Goal: Complete application form: Complete application form

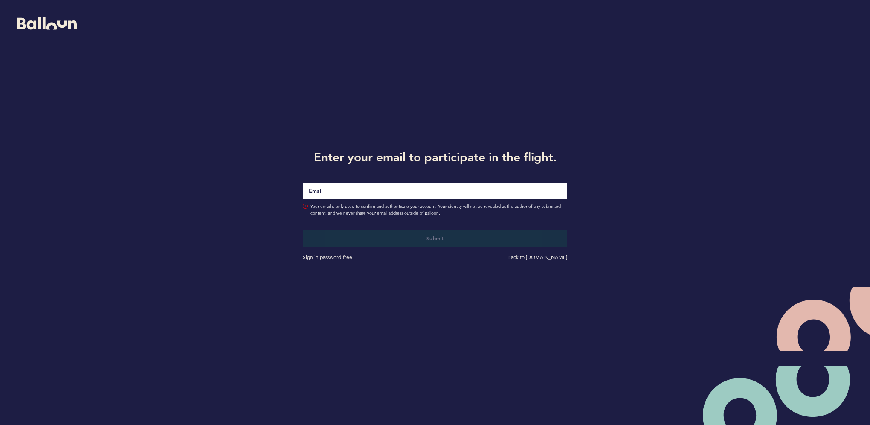
click at [438, 185] on input "Email" at bounding box center [435, 191] width 264 height 16
type input "[PERSON_NAME][EMAIL_ADDRESS][PERSON_NAME][DOMAIN_NAME]"
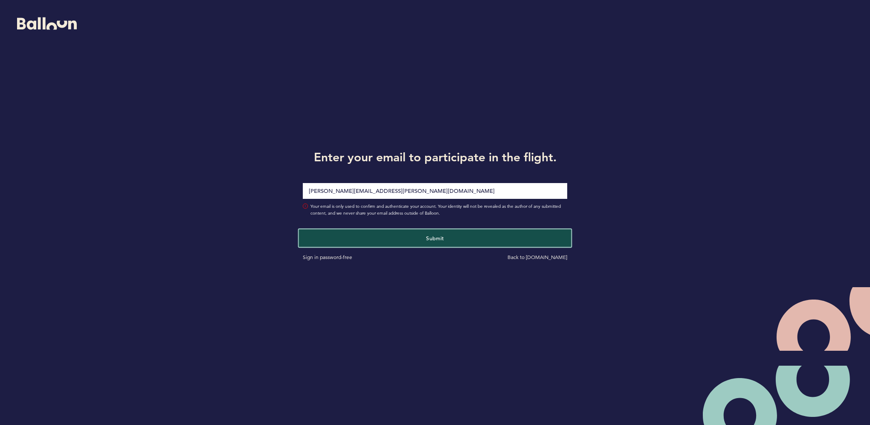
click at [420, 239] on button "Submit" at bounding box center [435, 237] width 272 height 17
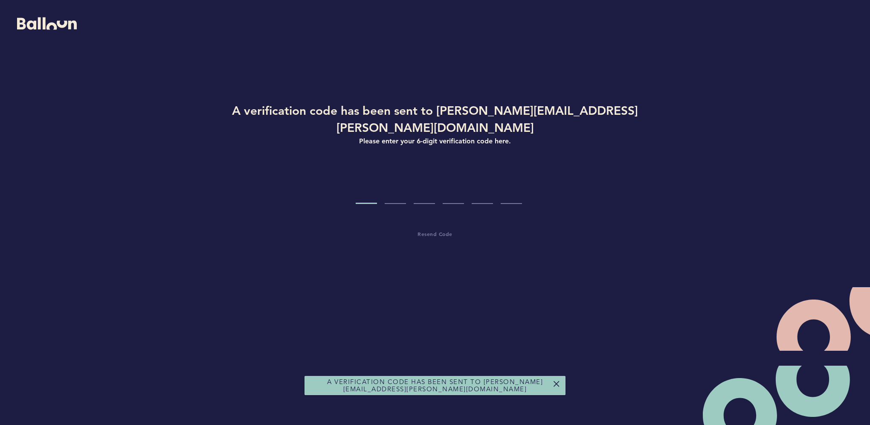
click at [365, 179] on input "Code digit 1" at bounding box center [365, 188] width 21 height 32
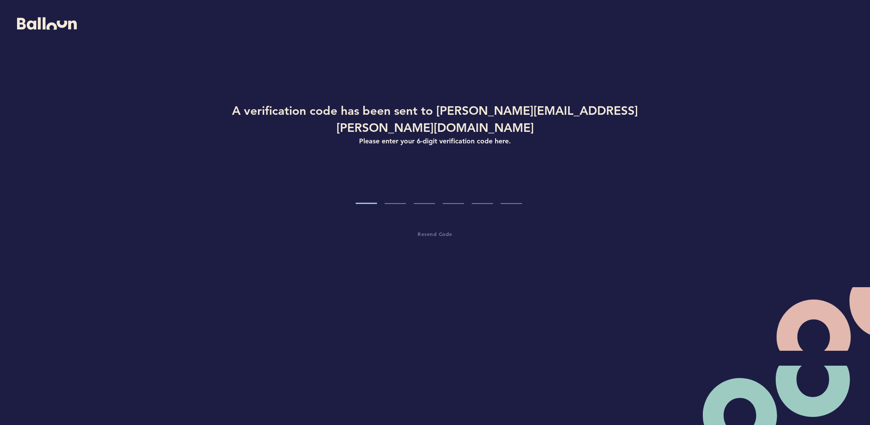
click at [365, 183] on input "Code digit 1" at bounding box center [365, 188] width 21 height 32
type input "4"
type input "8"
type input "2"
type input "7"
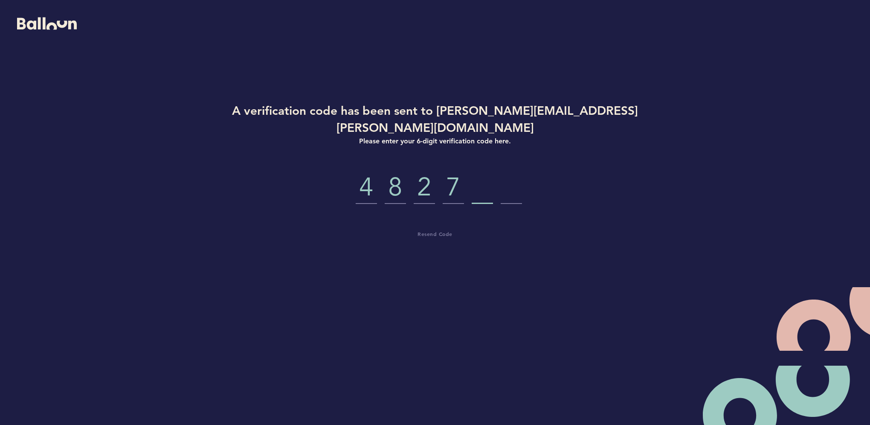
type input "4"
type input "8"
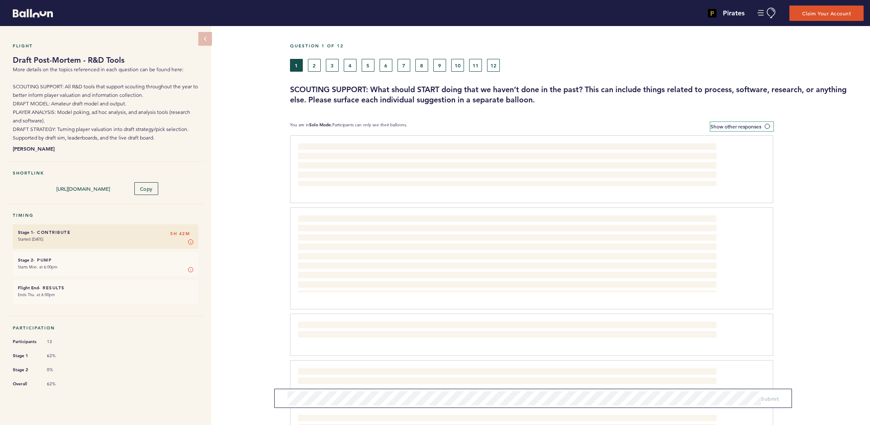
click at [767, 125] on span at bounding box center [768, 126] width 9 height 3
click at [0, 0] on input "Show other responses" at bounding box center [0, 0] width 0 height 0
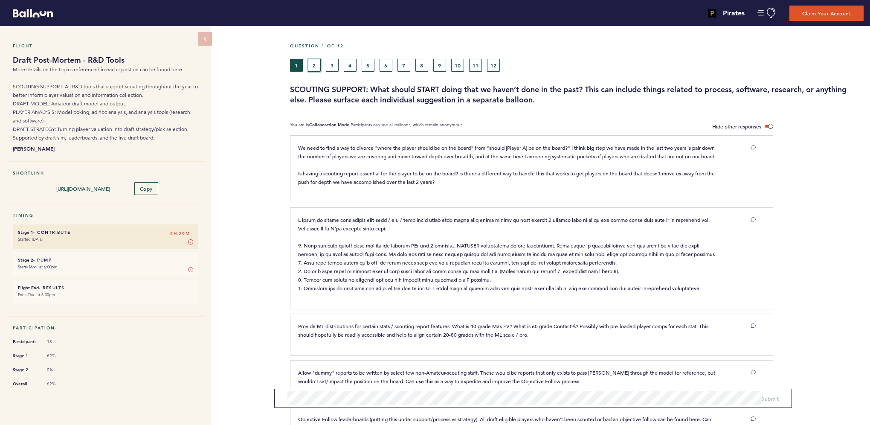
click at [314, 66] on button "2" at bounding box center [314, 65] width 13 height 13
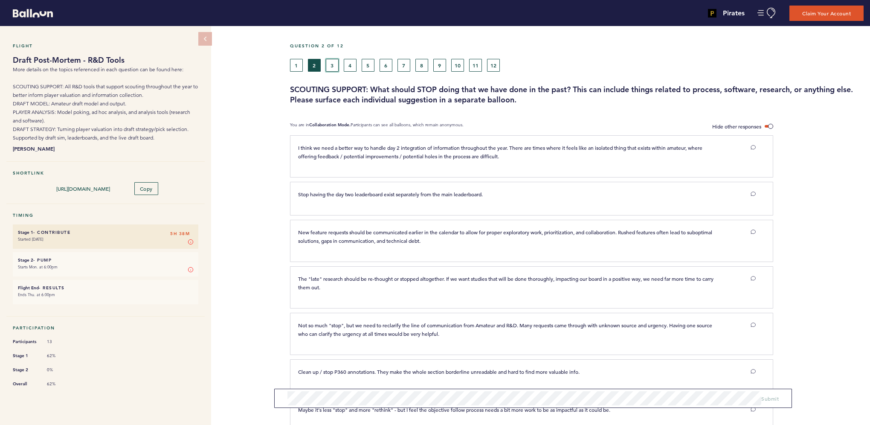
click at [338, 67] on button "3" at bounding box center [332, 65] width 13 height 13
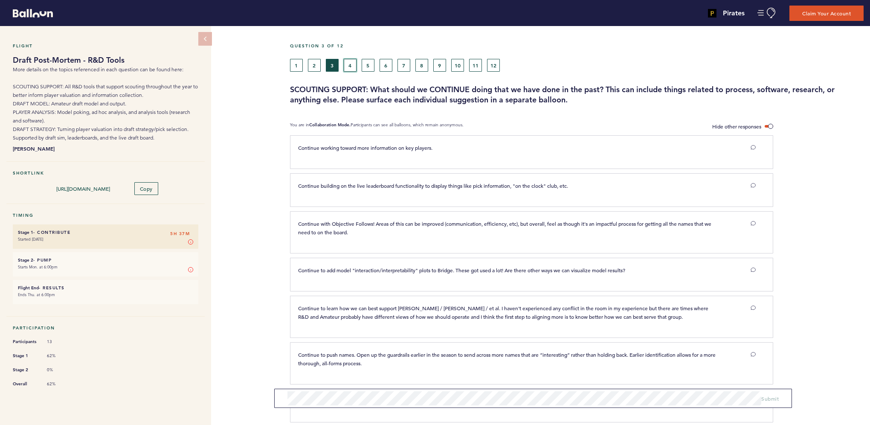
click at [348, 64] on button "4" at bounding box center [350, 65] width 13 height 13
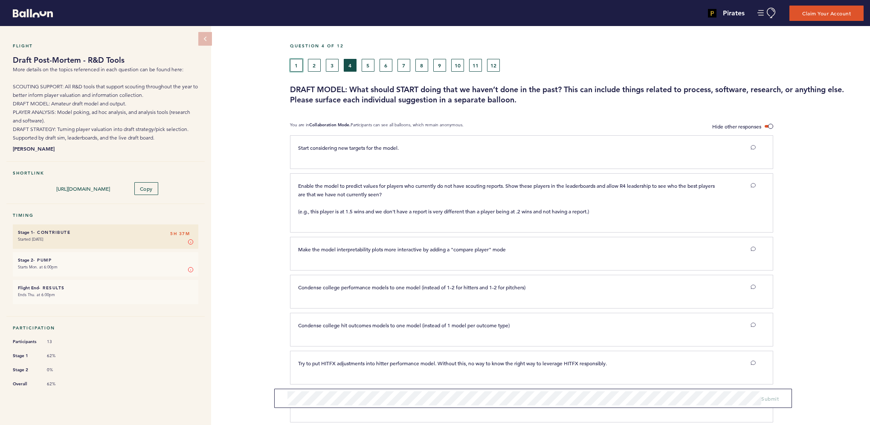
click at [298, 64] on button "1" at bounding box center [296, 65] width 13 height 13
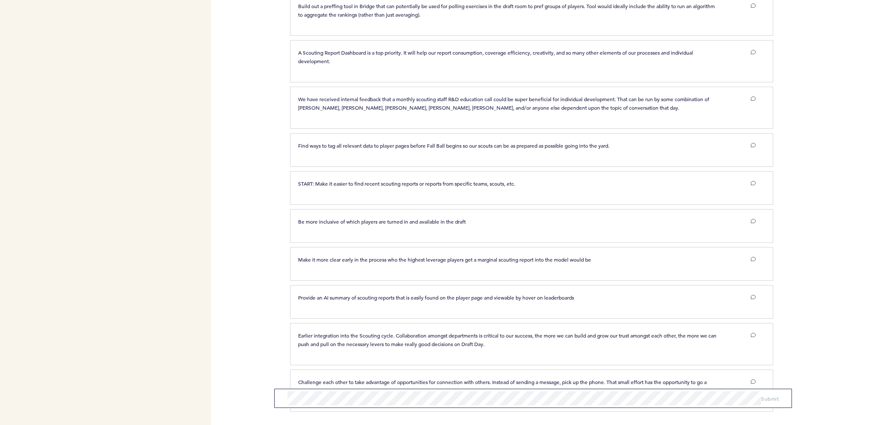
scroll to position [581, 0]
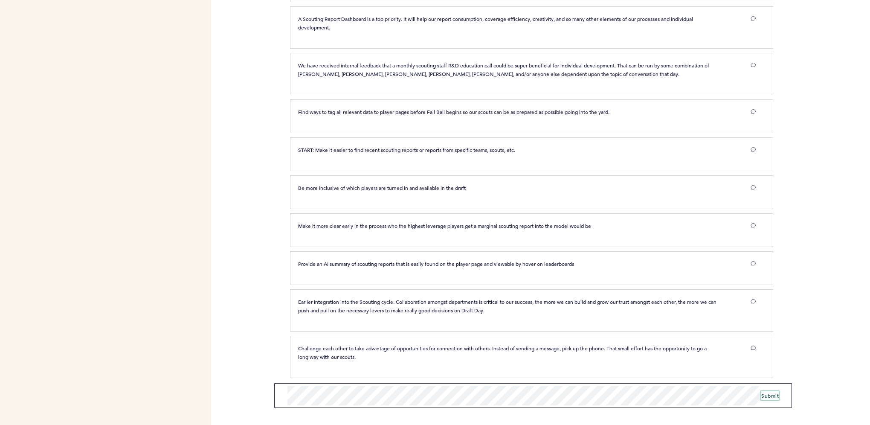
click at [771, 395] on span "Submit" at bounding box center [769, 395] width 17 height 7
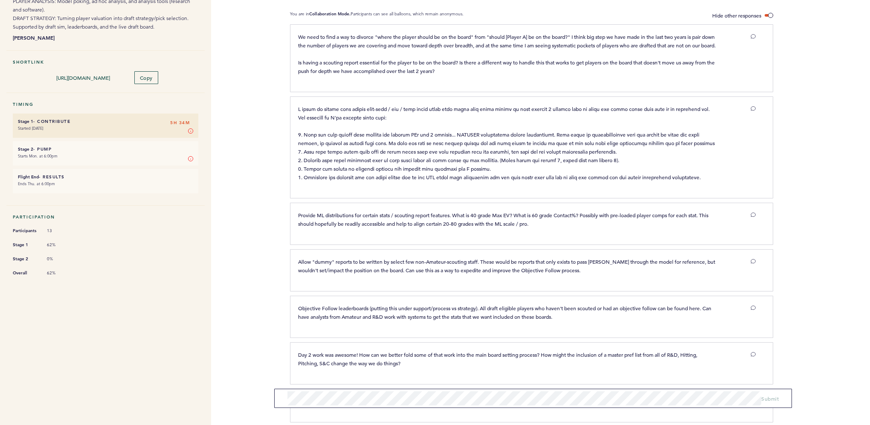
scroll to position [0, 0]
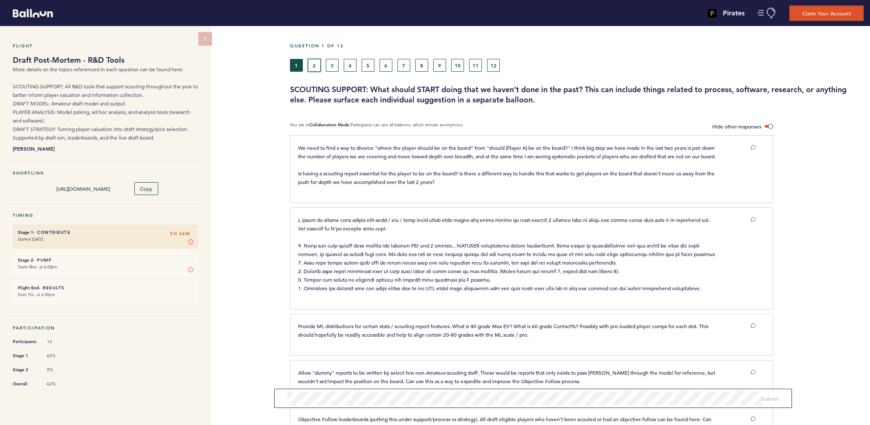
click at [318, 65] on button "2" at bounding box center [314, 65] width 13 height 13
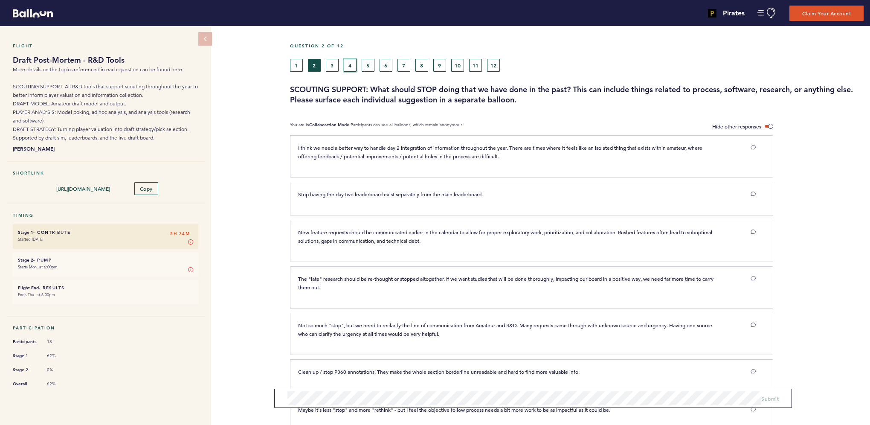
click at [349, 64] on button "4" at bounding box center [350, 65] width 13 height 13
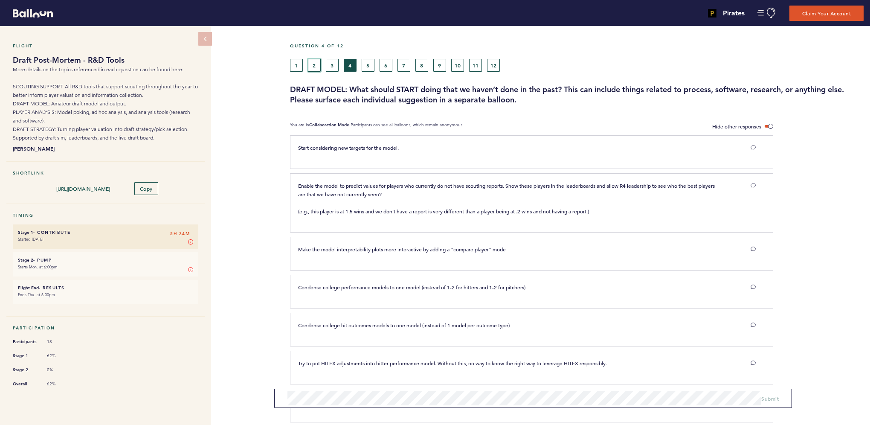
click at [314, 63] on button "2" at bounding box center [314, 65] width 13 height 13
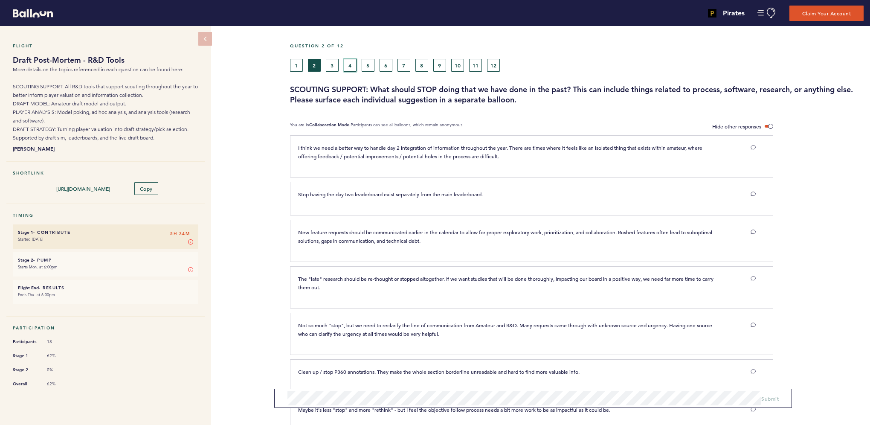
click at [352, 61] on button "4" at bounding box center [350, 65] width 13 height 13
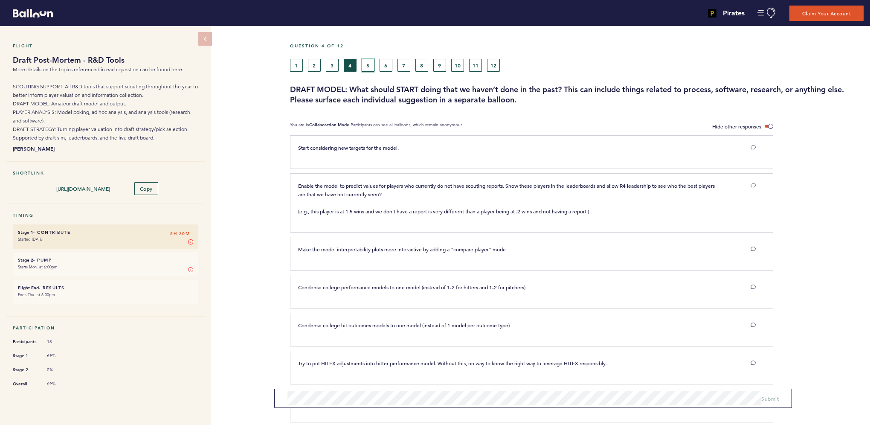
click at [367, 63] on button "5" at bounding box center [367, 65] width 13 height 13
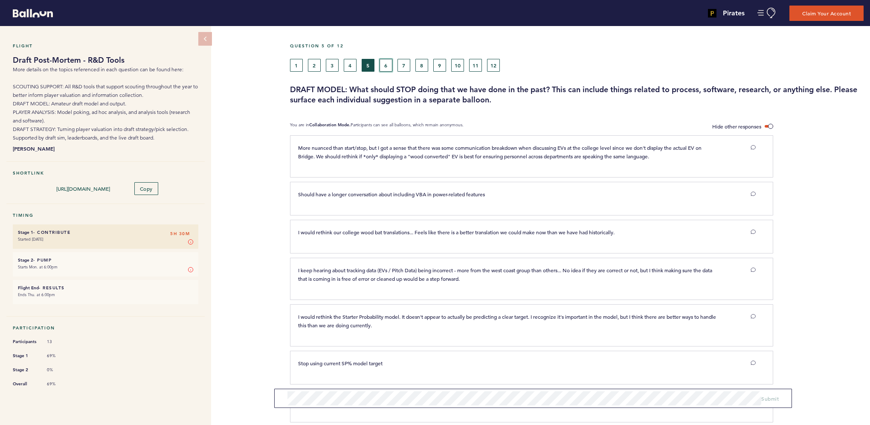
click at [384, 69] on button "6" at bounding box center [385, 65] width 13 height 13
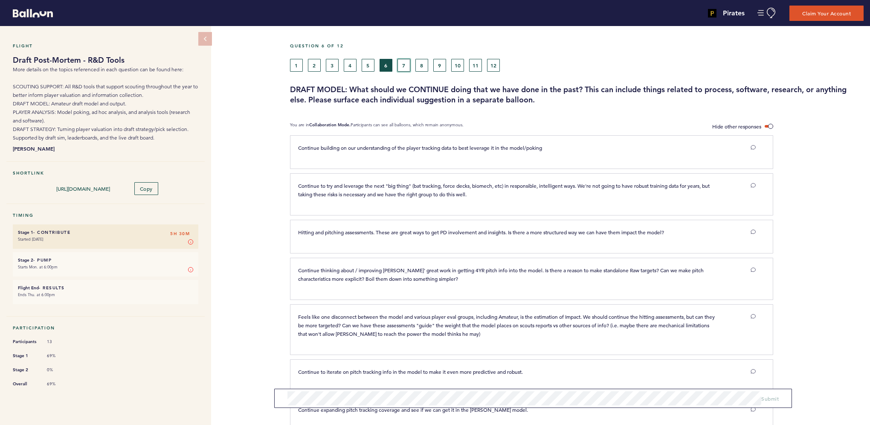
click at [406, 63] on button "7" at bounding box center [403, 65] width 13 height 13
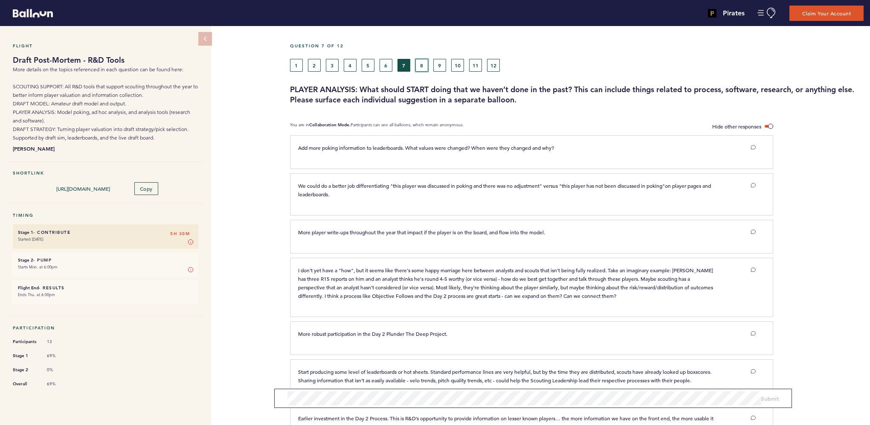
click at [419, 63] on button "8" at bounding box center [421, 65] width 13 height 13
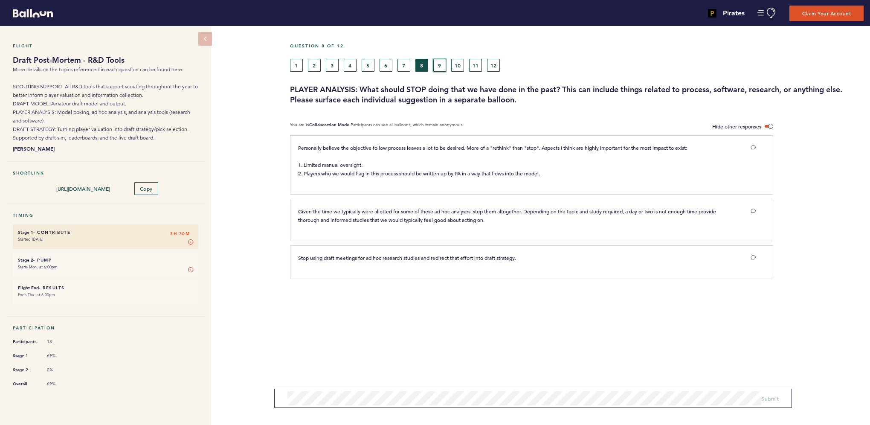
click at [439, 63] on button "9" at bounding box center [439, 65] width 13 height 13
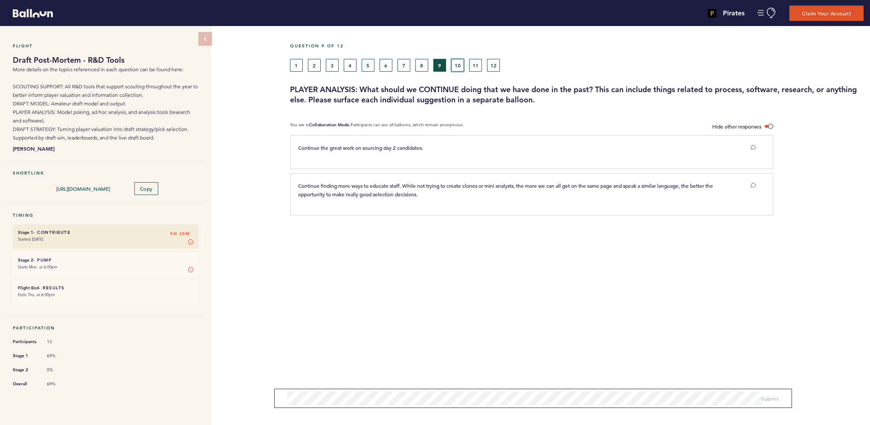
click at [460, 63] on button "10" at bounding box center [457, 65] width 13 height 13
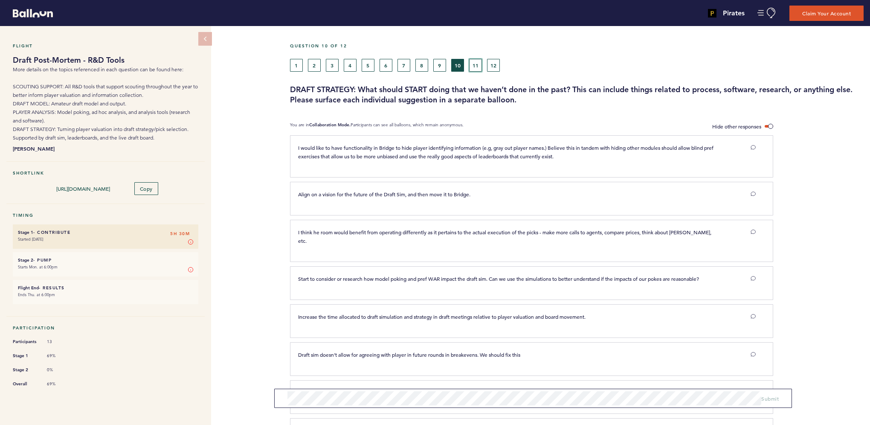
drag, startPoint x: 472, startPoint y: 63, endPoint x: 489, endPoint y: 63, distance: 17.1
click at [475, 63] on button "11" at bounding box center [475, 65] width 13 height 13
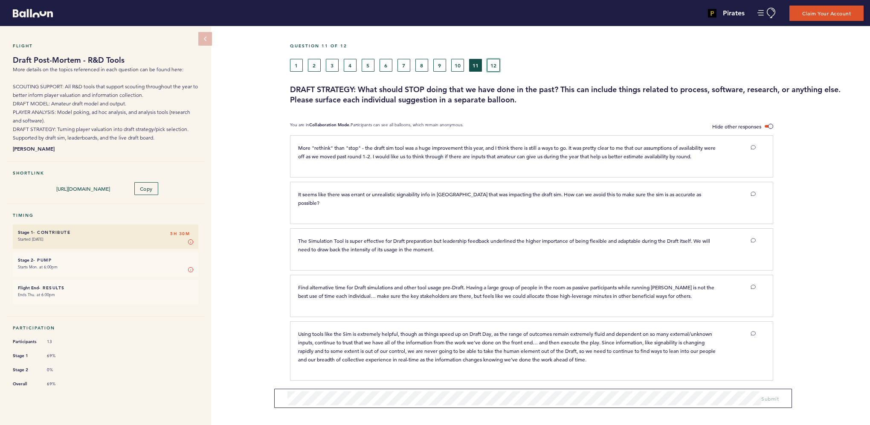
click at [489, 63] on button "12" at bounding box center [493, 65] width 13 height 13
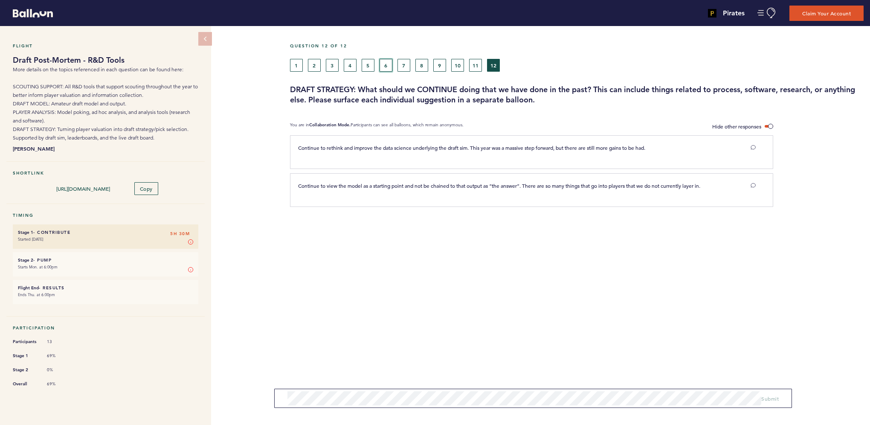
click at [381, 66] on button "6" at bounding box center [385, 65] width 13 height 13
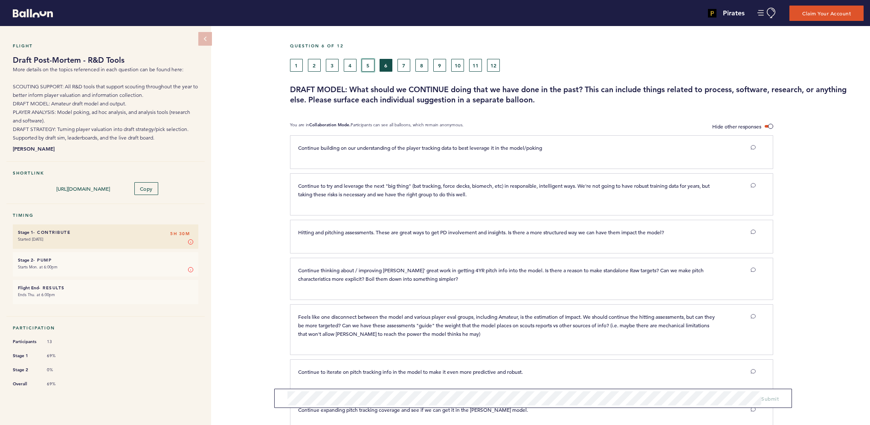
click at [367, 66] on button "5" at bounding box center [367, 65] width 13 height 13
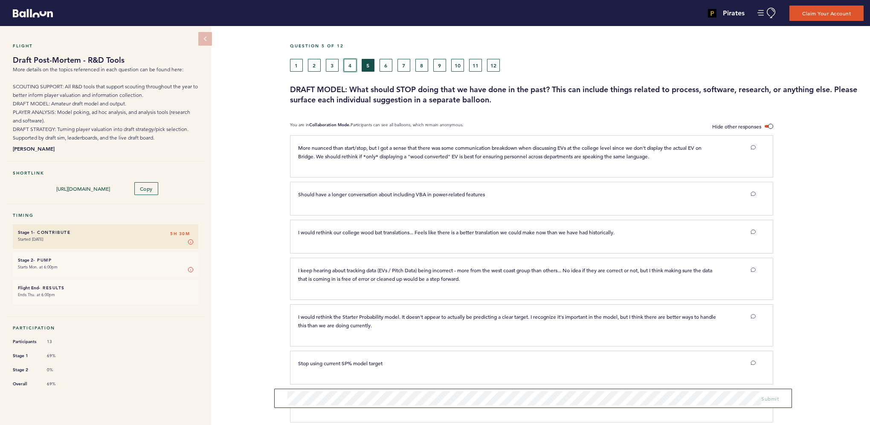
click at [350, 65] on button "4" at bounding box center [350, 65] width 13 height 13
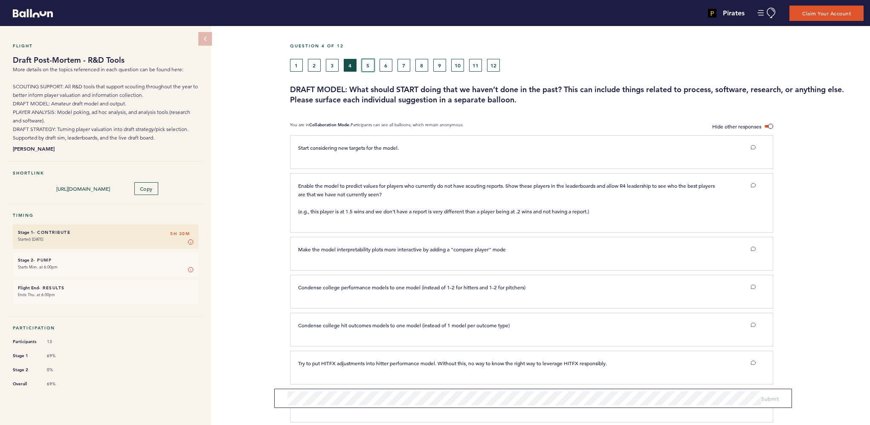
click at [370, 64] on button "5" at bounding box center [367, 65] width 13 height 13
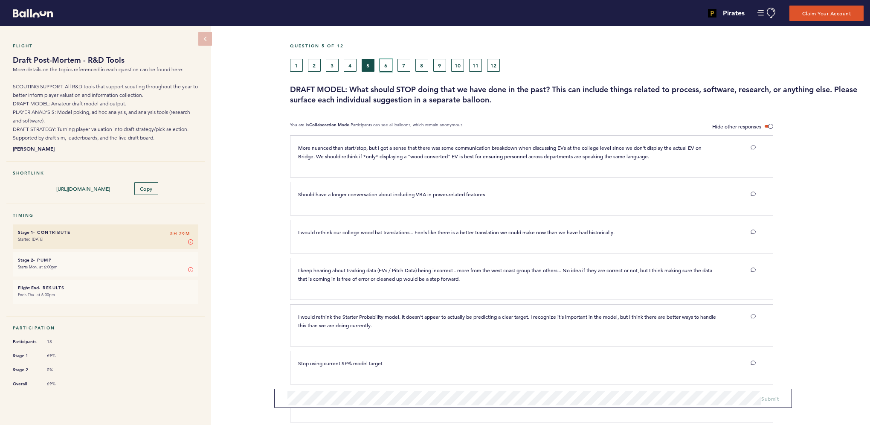
click at [384, 63] on button "6" at bounding box center [385, 65] width 13 height 13
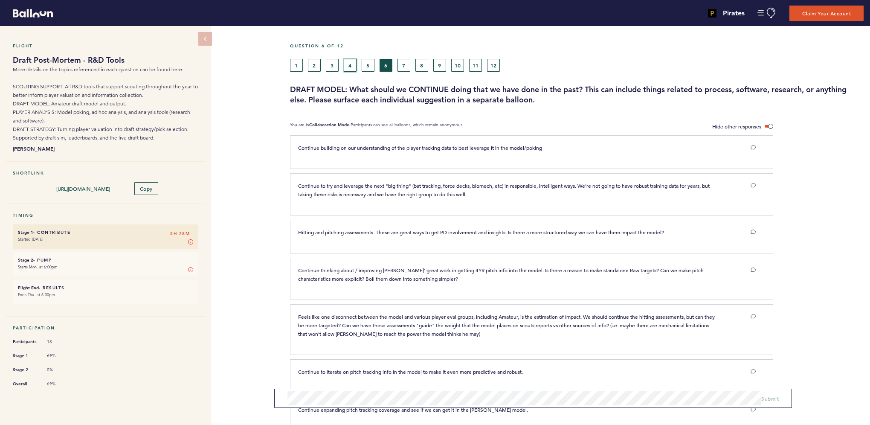
click at [353, 64] on button "4" at bounding box center [350, 65] width 13 height 13
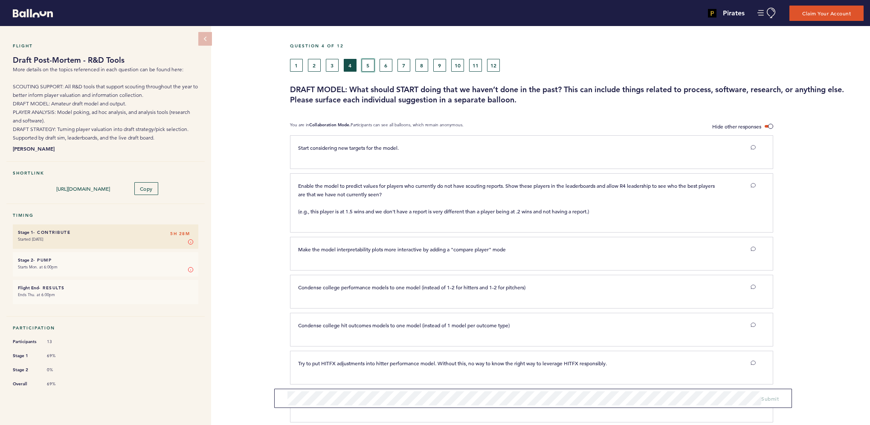
click at [372, 61] on button "5" at bounding box center [367, 65] width 13 height 13
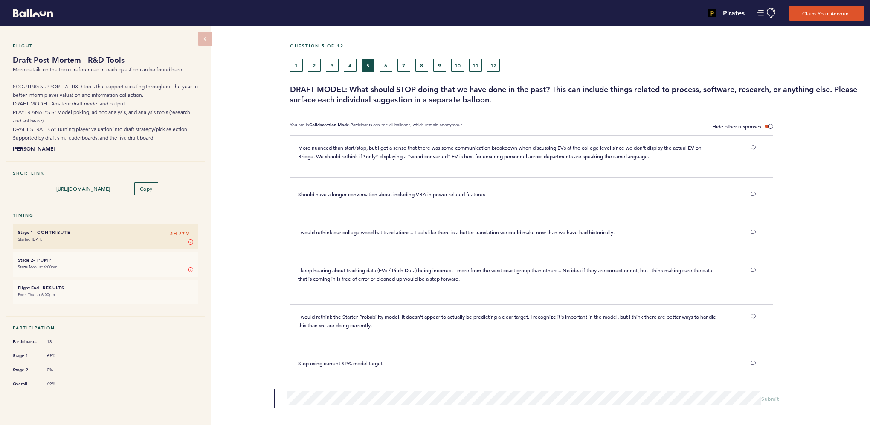
click at [347, 75] on div "Question 5 of 12 1 2 3 4 5 6 7 8 9 10 11 12 DRAFT MODEL: What should STOP doing…" at bounding box center [580, 74] width 580 height 62
click at [351, 71] on div "Question 5 of 12 1 2 3 4 5 6 7 8 9 10 11 12 DRAFT MODEL: What should STOP doing…" at bounding box center [580, 74] width 580 height 62
click at [355, 64] on button "4" at bounding box center [350, 65] width 13 height 13
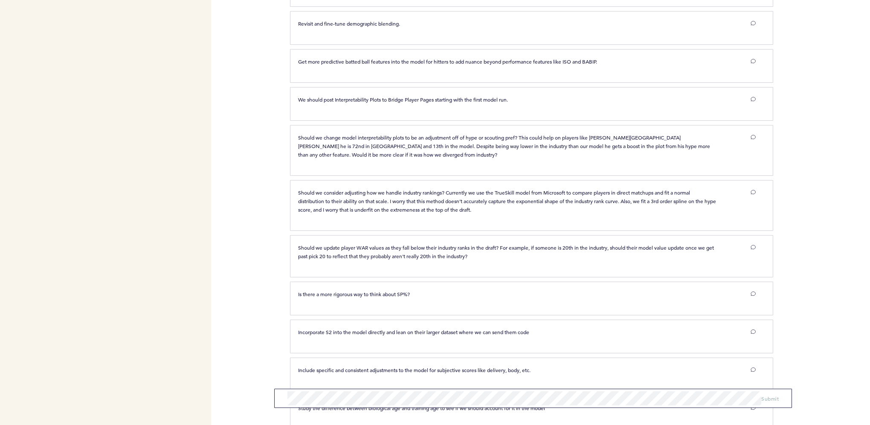
scroll to position [1316, 0]
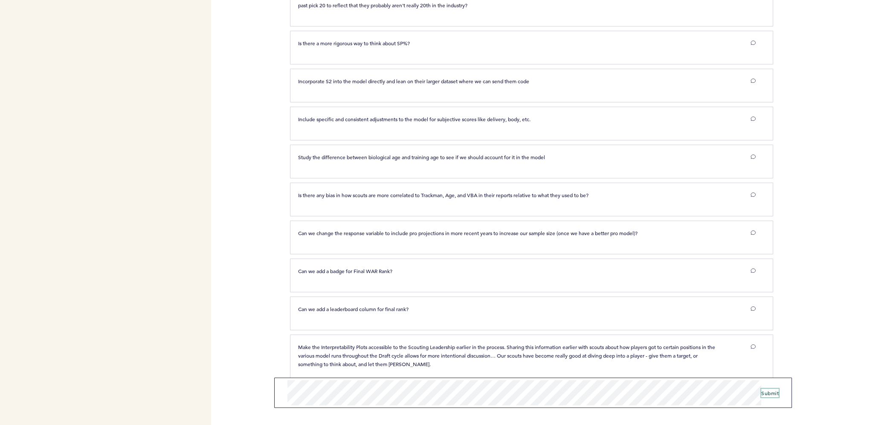
click at [769, 393] on span "Submit" at bounding box center [769, 392] width 17 height 7
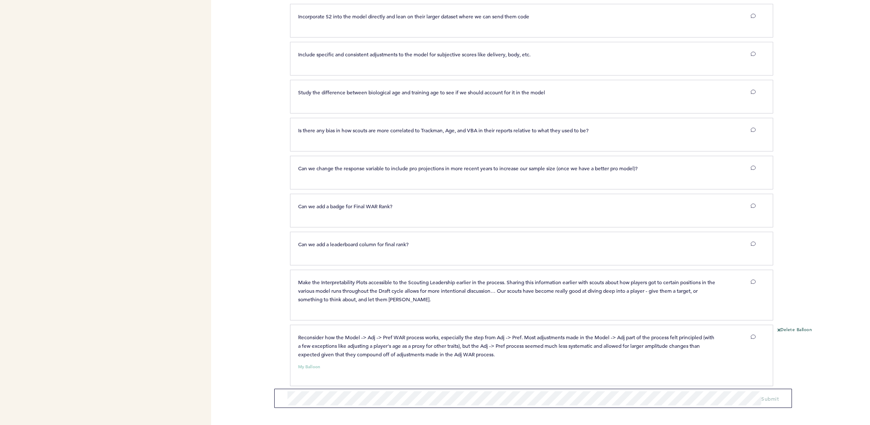
scroll to position [1381, 0]
click at [767, 393] on span "Submit" at bounding box center [769, 392] width 17 height 7
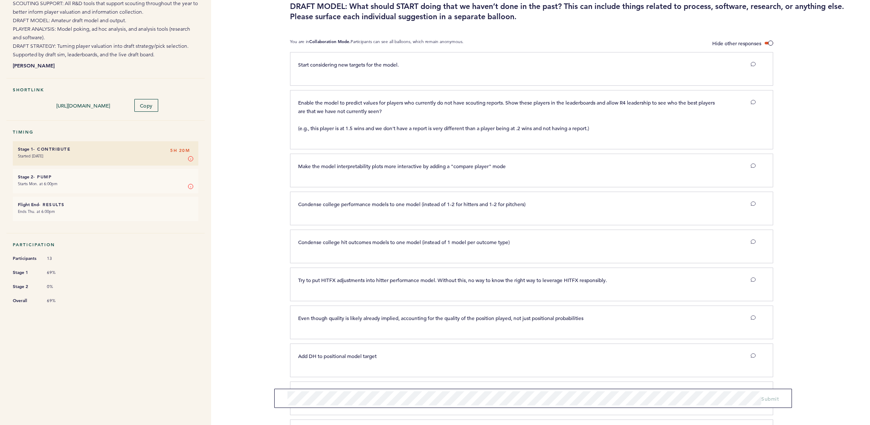
scroll to position [0, 0]
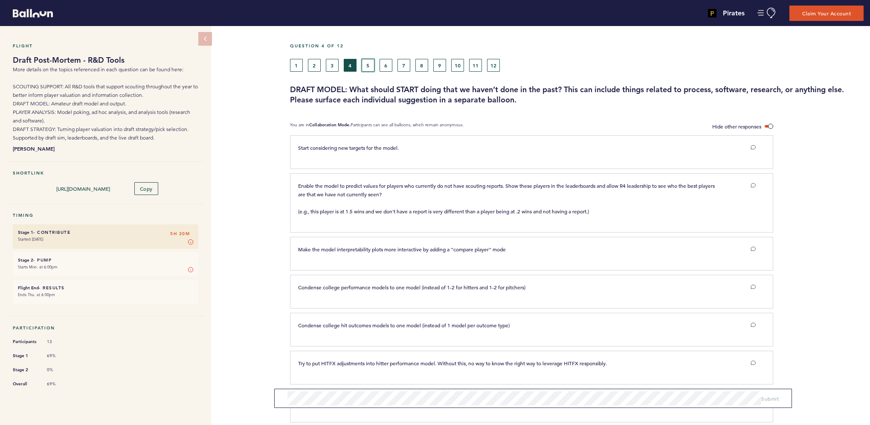
click at [367, 64] on button "5" at bounding box center [367, 65] width 13 height 13
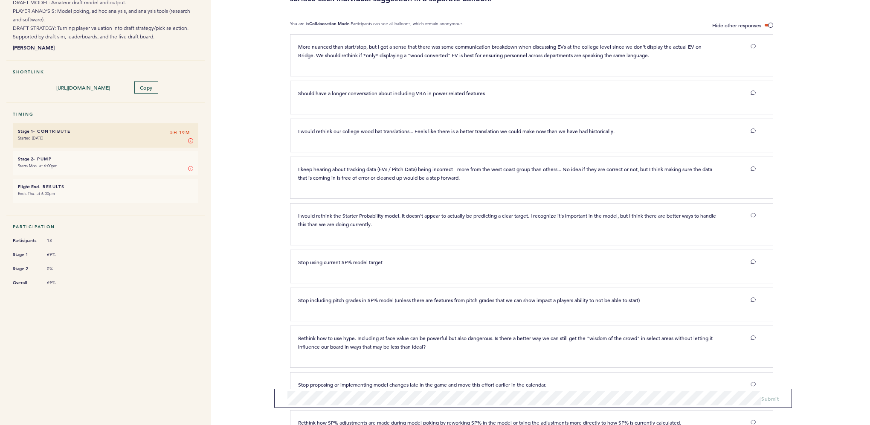
scroll to position [265, 0]
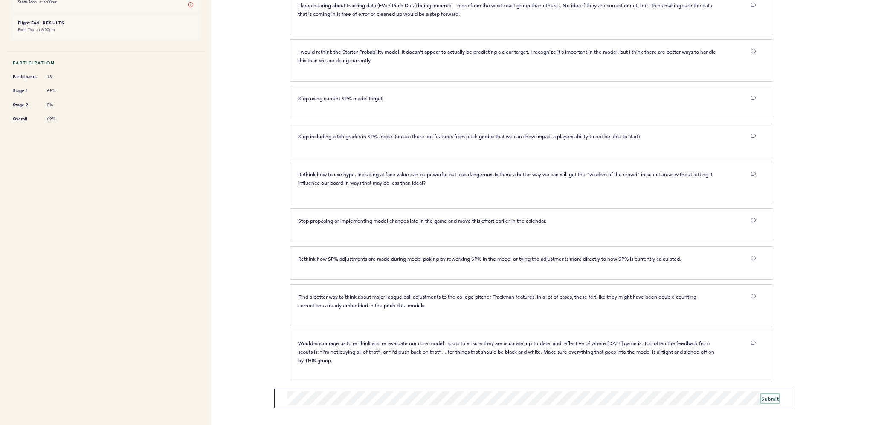
click at [771, 399] on span "Submit" at bounding box center [769, 398] width 17 height 7
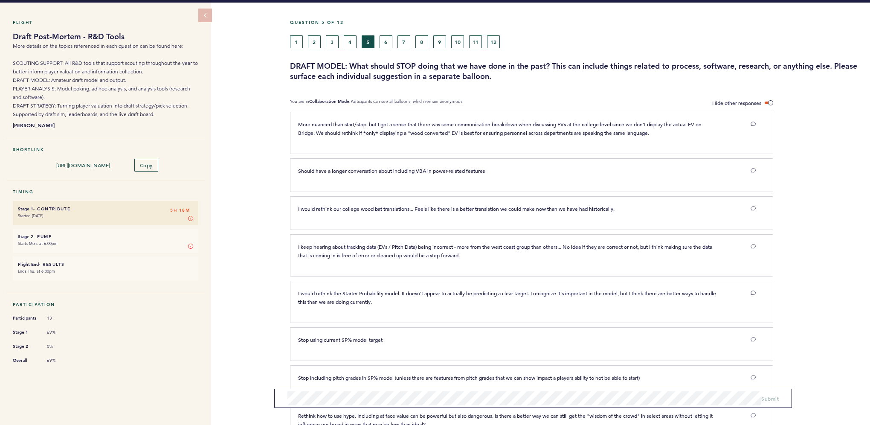
scroll to position [15, 0]
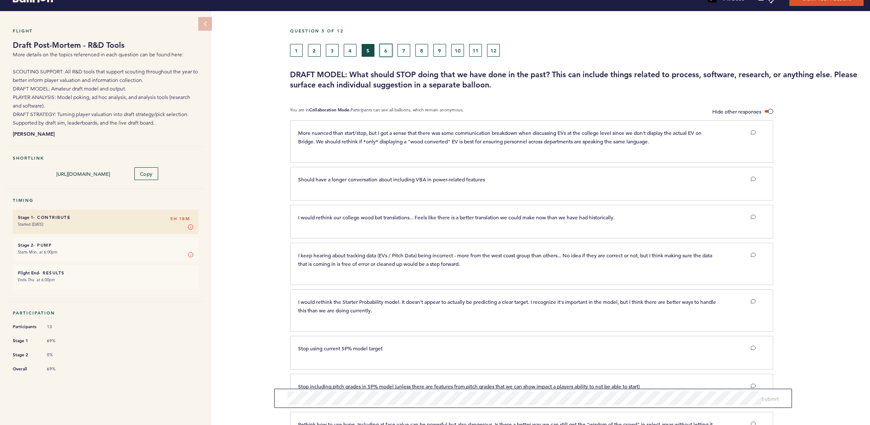
click at [388, 51] on button "6" at bounding box center [385, 50] width 13 height 13
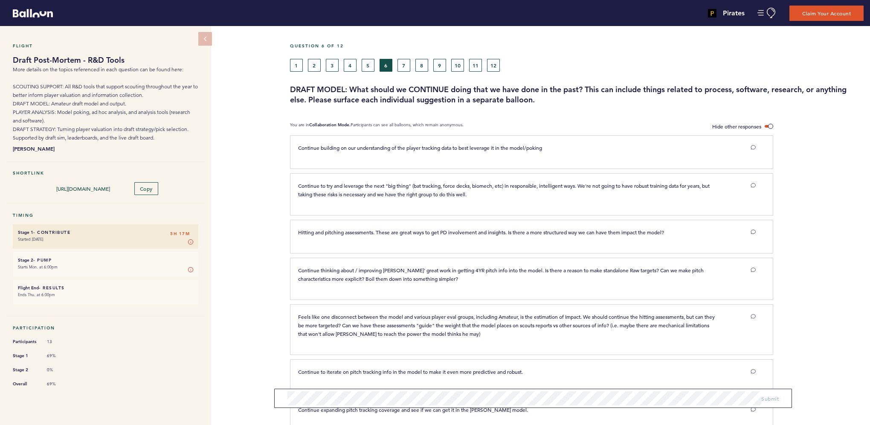
scroll to position [105, 0]
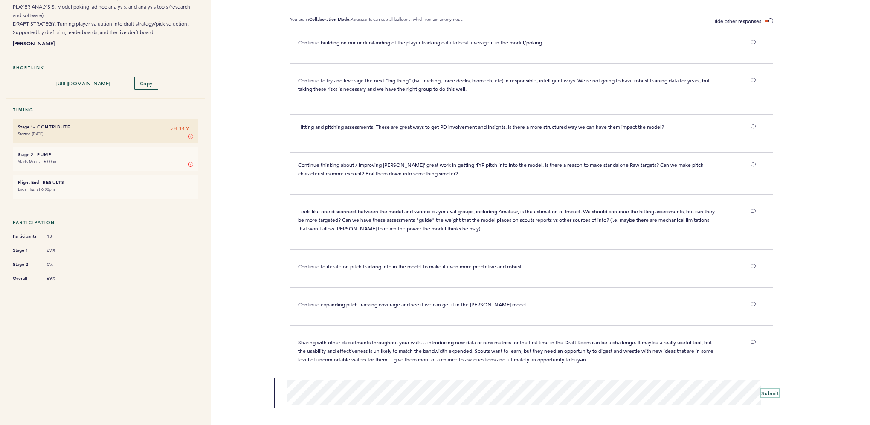
click at [772, 394] on span "Submit" at bounding box center [769, 392] width 17 height 7
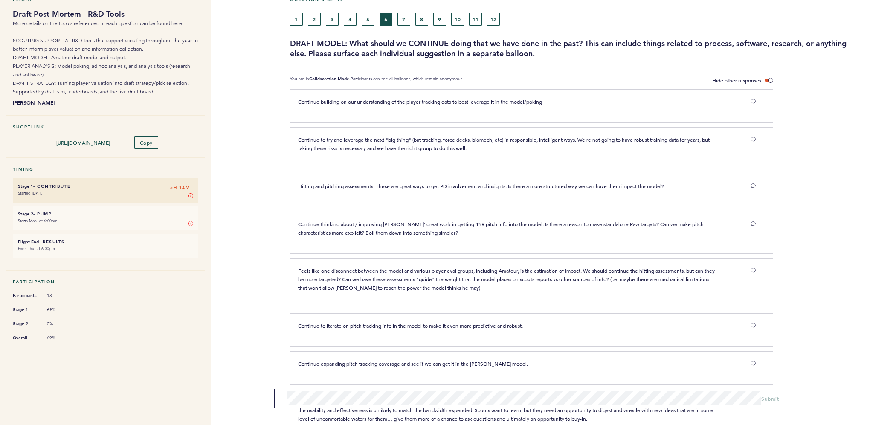
scroll to position [0, 0]
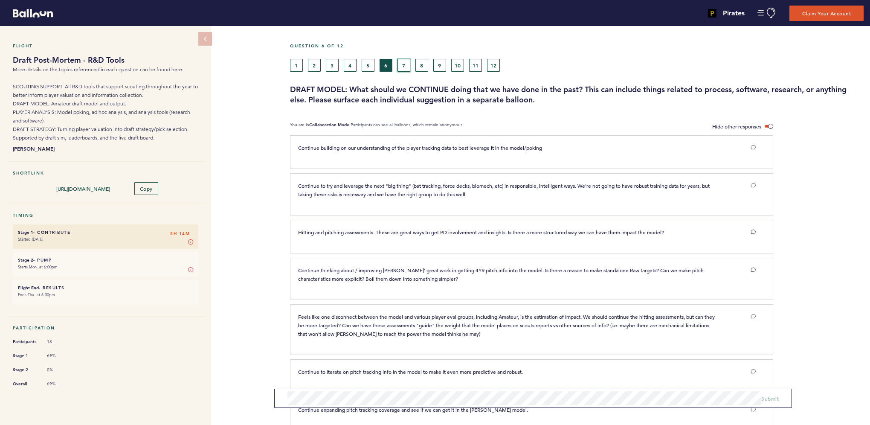
click at [403, 62] on button "7" at bounding box center [403, 65] width 13 height 13
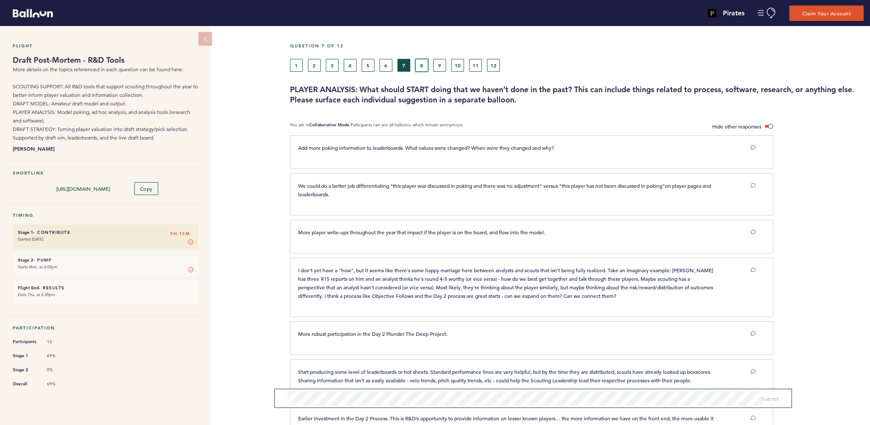
click at [420, 65] on button "8" at bounding box center [421, 65] width 13 height 13
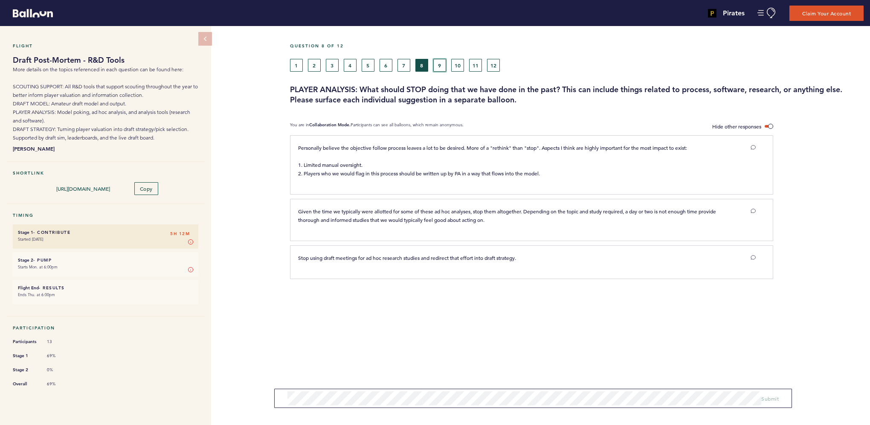
click at [439, 66] on button "9" at bounding box center [439, 65] width 13 height 13
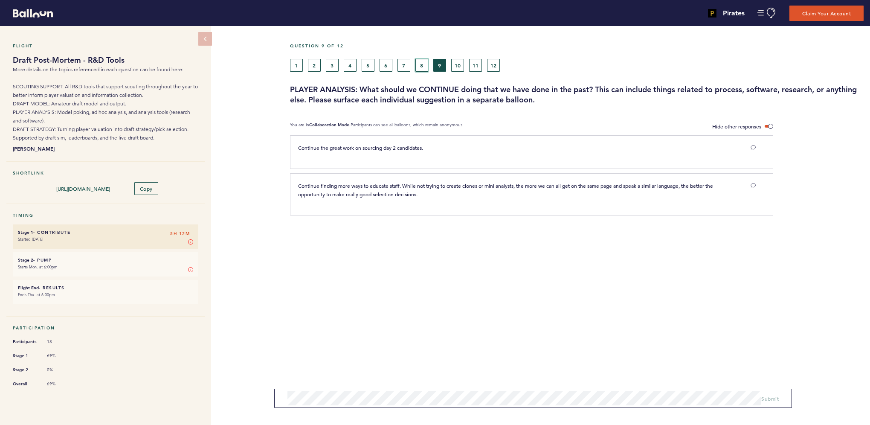
click at [422, 64] on button "8" at bounding box center [421, 65] width 13 height 13
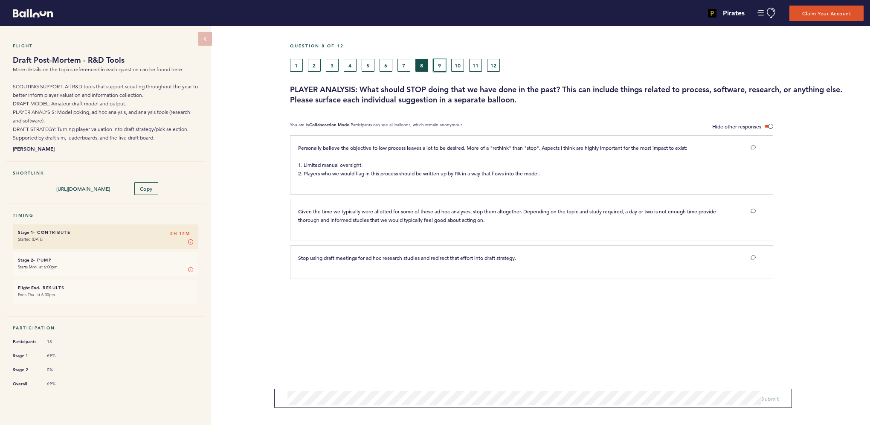
click at [437, 64] on button "9" at bounding box center [439, 65] width 13 height 13
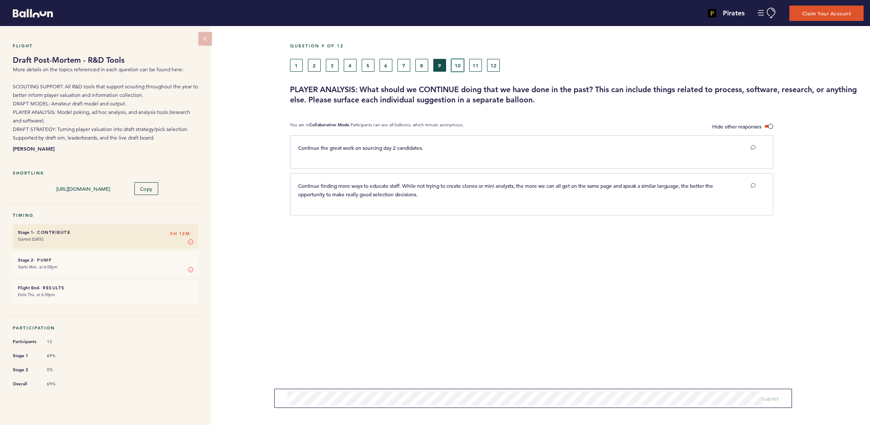
click at [456, 61] on button "10" at bounding box center [457, 65] width 13 height 13
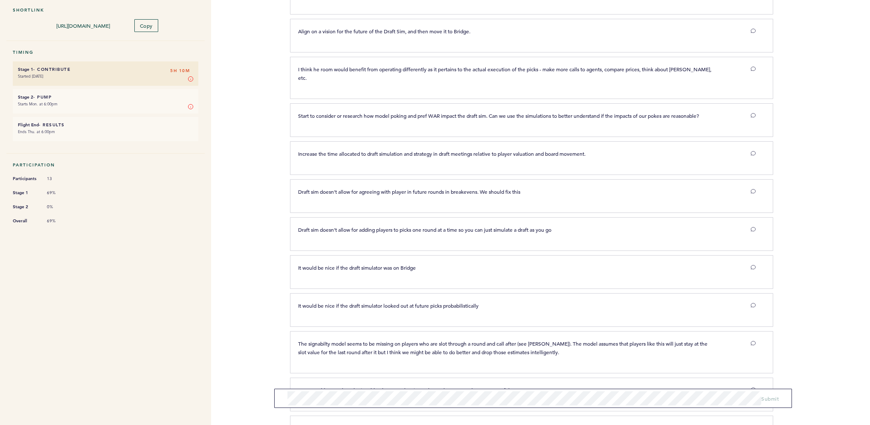
scroll to position [353, 0]
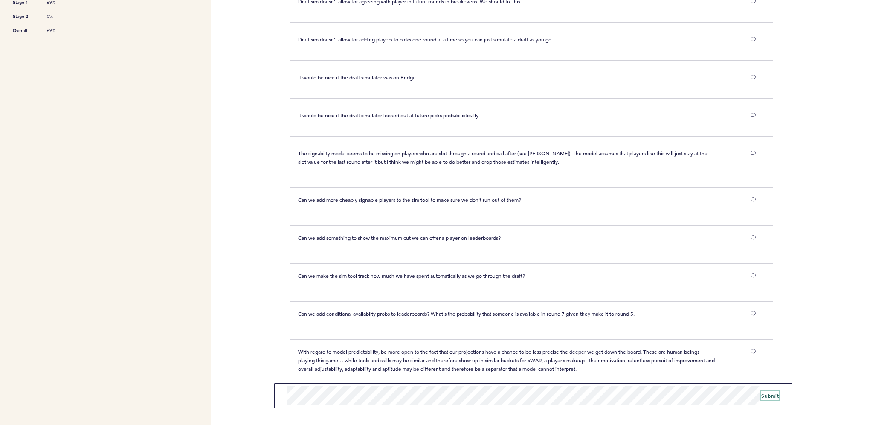
click at [768, 396] on span "Submit" at bounding box center [769, 395] width 17 height 7
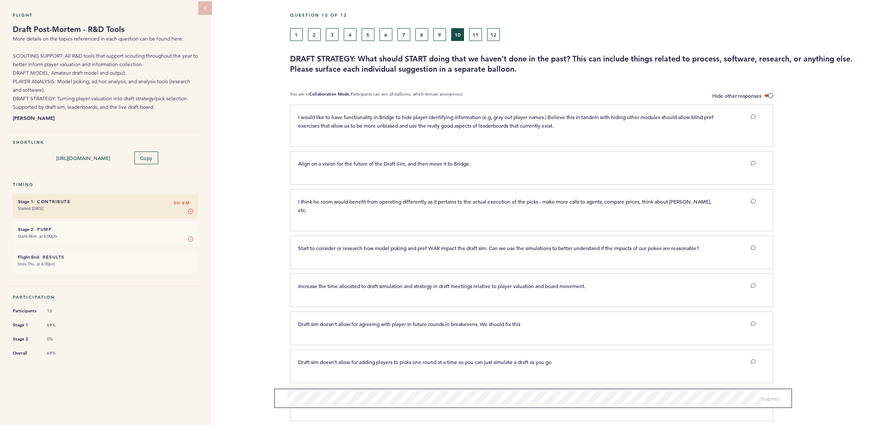
scroll to position [0, 0]
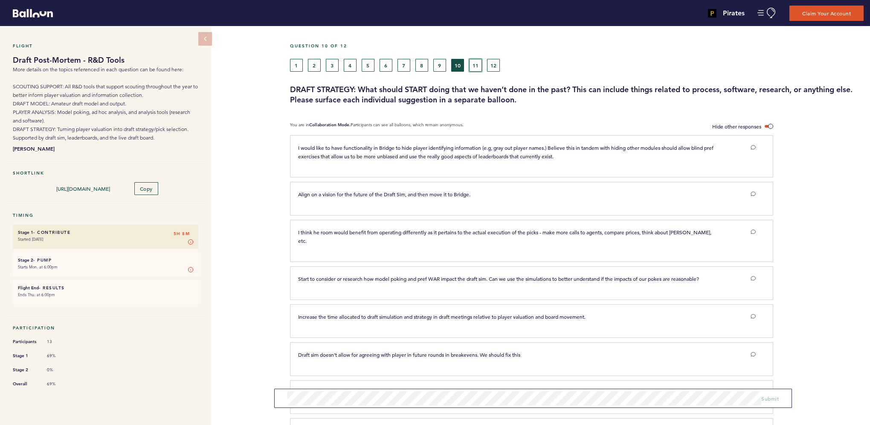
click at [477, 64] on button "11" at bounding box center [475, 65] width 13 height 13
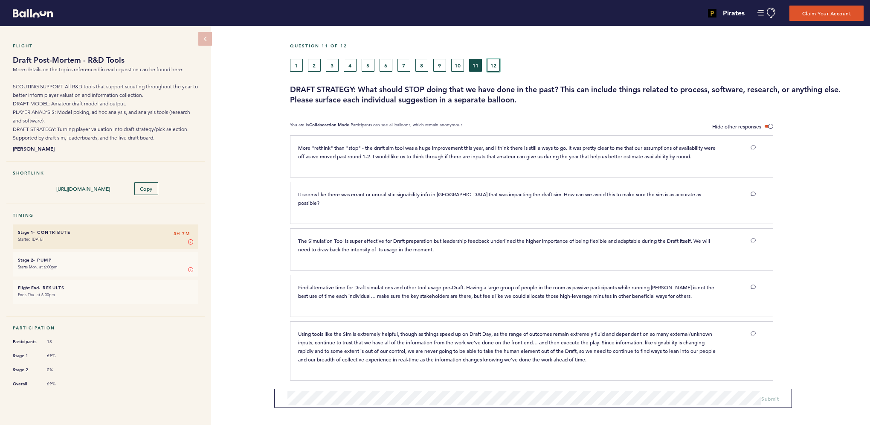
click at [493, 59] on button "12" at bounding box center [493, 65] width 13 height 13
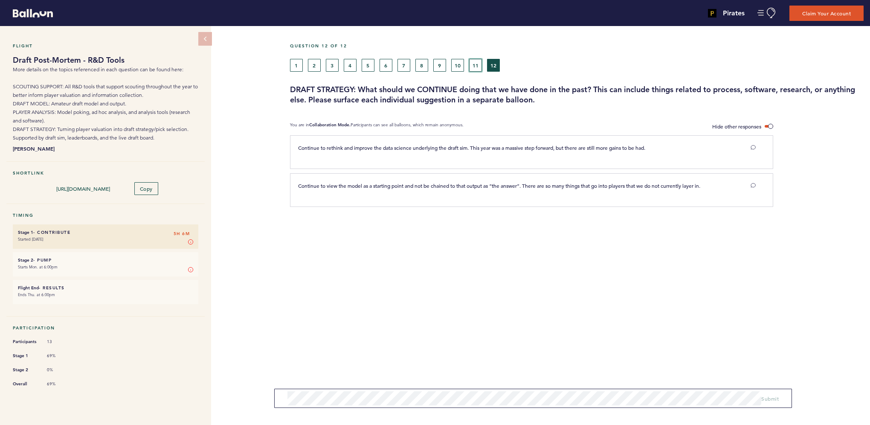
click at [476, 61] on button "11" at bounding box center [475, 65] width 13 height 13
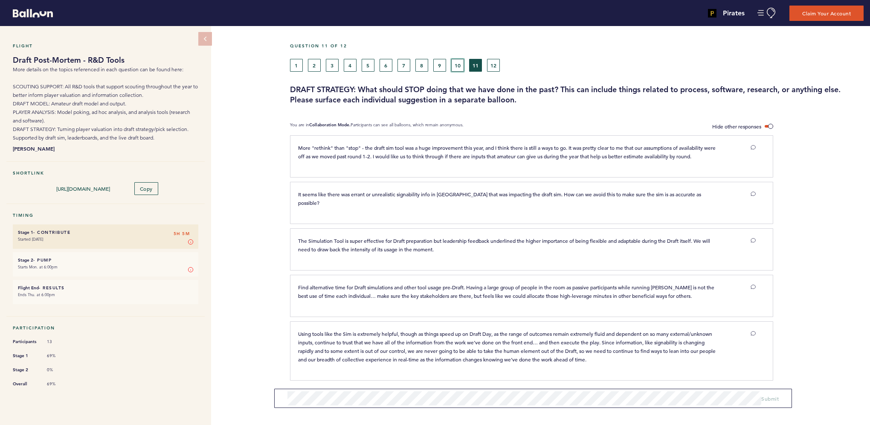
click at [457, 60] on button "10" at bounding box center [457, 65] width 13 height 13
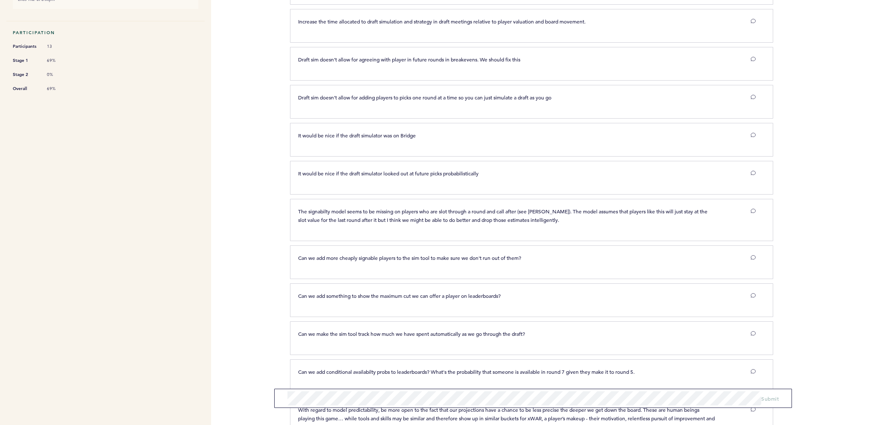
scroll to position [410, 0]
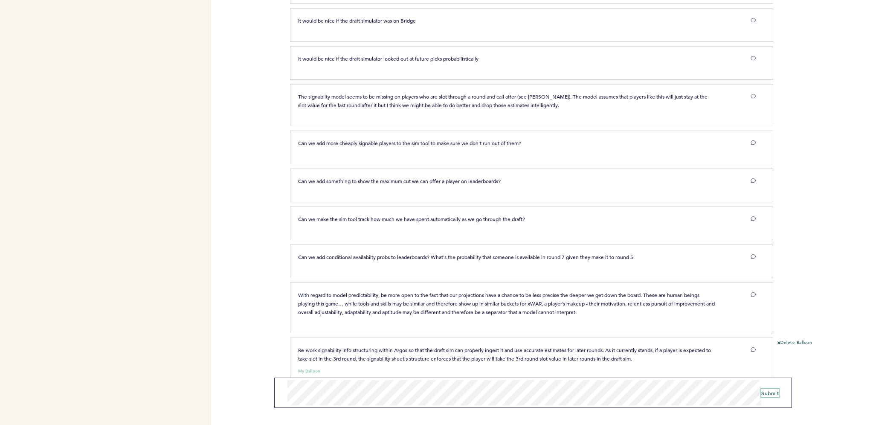
click at [770, 393] on span "Submit" at bounding box center [769, 392] width 17 height 7
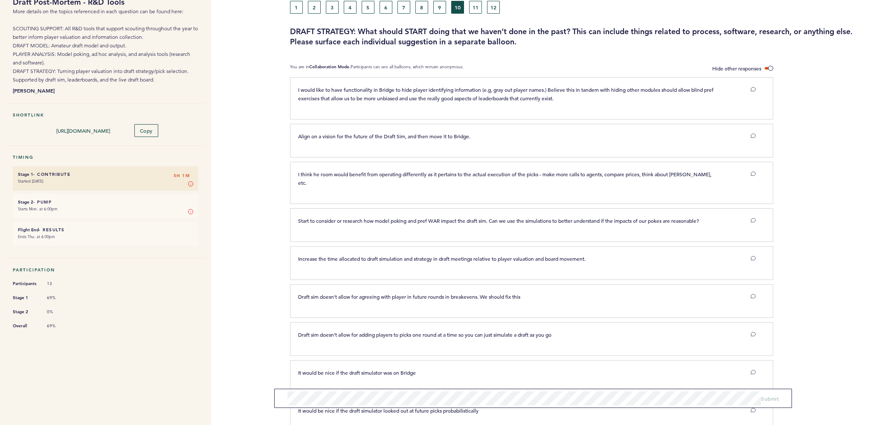
scroll to position [0, 0]
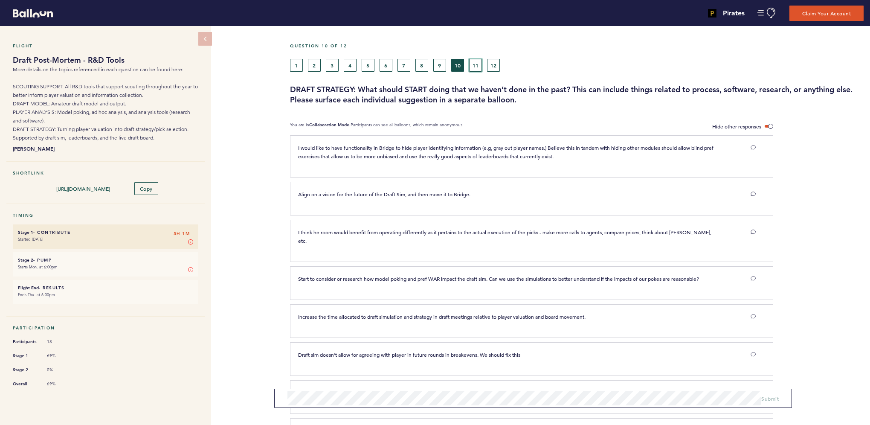
click at [473, 63] on button "11" at bounding box center [475, 65] width 13 height 13
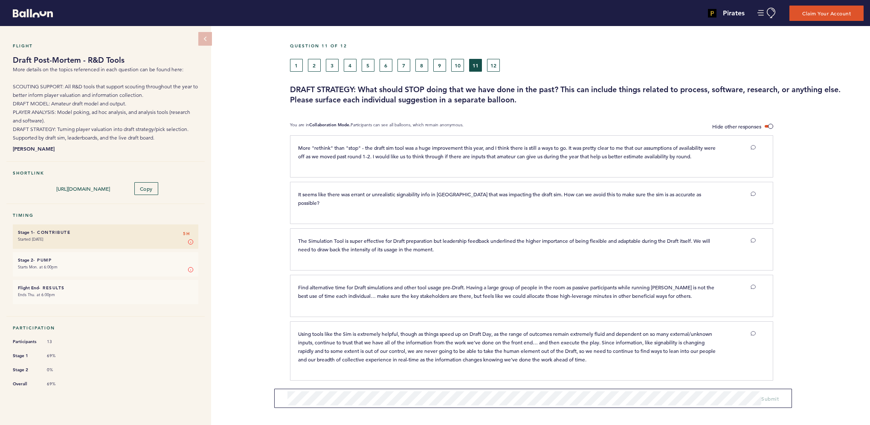
drag, startPoint x: 477, startPoint y: 217, endPoint x: 270, endPoint y: 179, distance: 210.9
click at [270, 179] on div "Flight Draft Post-Mortem - R&D Tools More details on the topics referenced in e…" at bounding box center [435, 225] width 870 height 399
click at [494, 68] on button "12" at bounding box center [493, 65] width 13 height 13
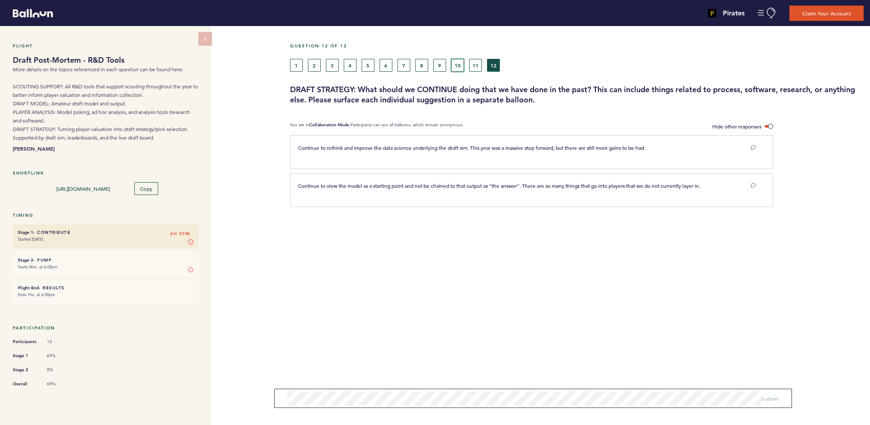
click at [455, 67] on button "10" at bounding box center [457, 65] width 13 height 13
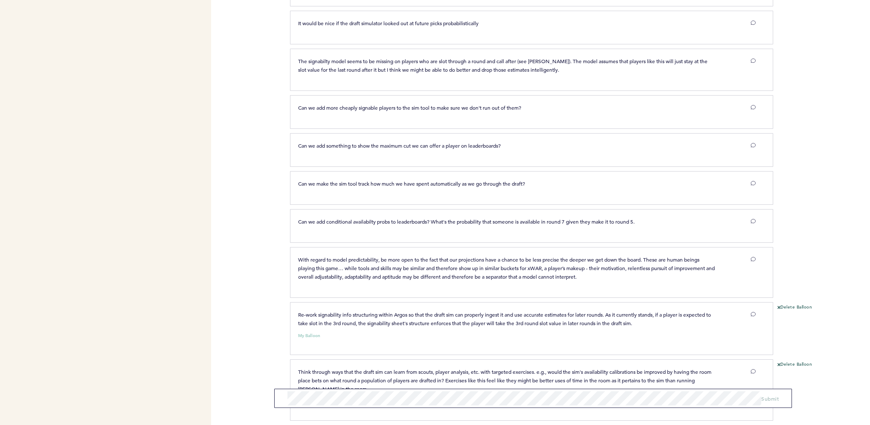
scroll to position [475, 0]
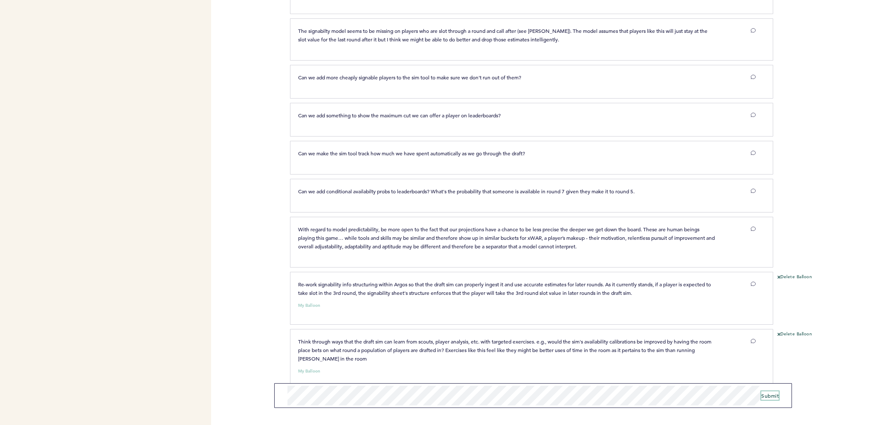
click at [773, 396] on span "Submit" at bounding box center [769, 395] width 17 height 7
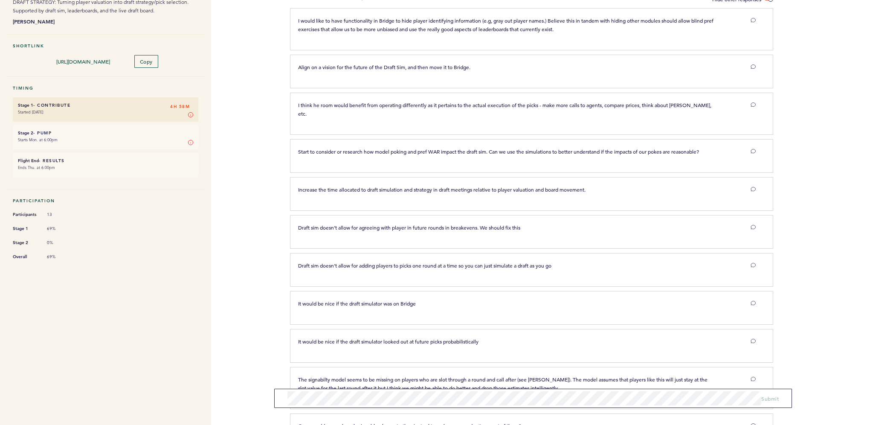
scroll to position [0, 0]
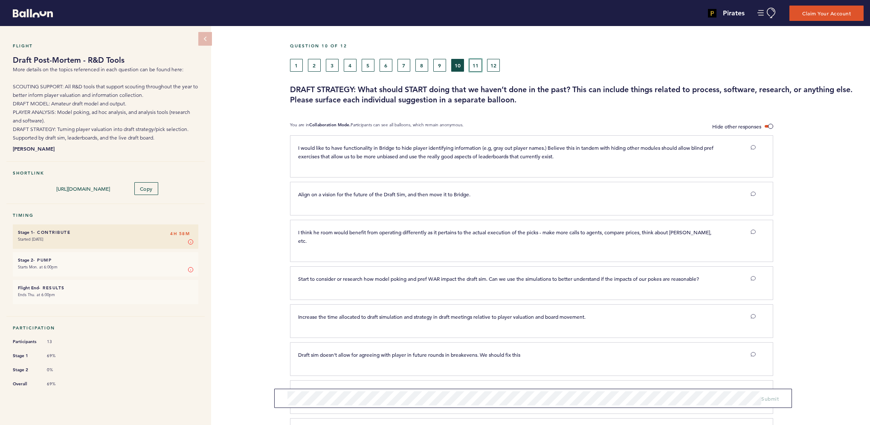
click at [477, 62] on button "11" at bounding box center [475, 65] width 13 height 13
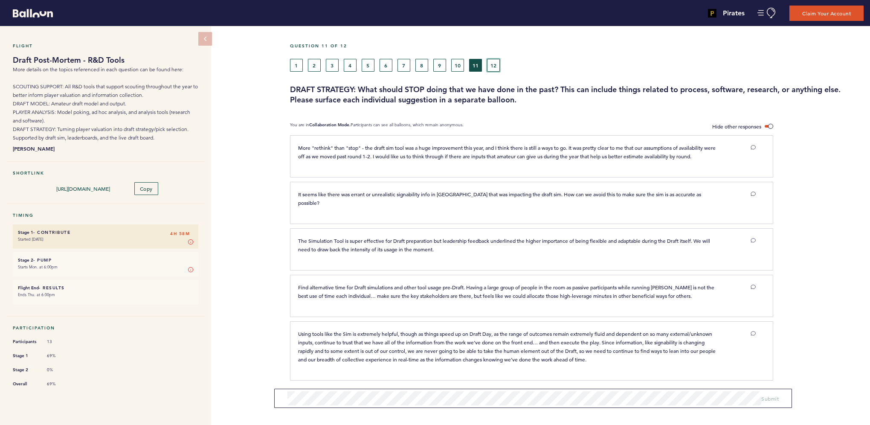
click at [494, 65] on button "12" at bounding box center [493, 65] width 13 height 13
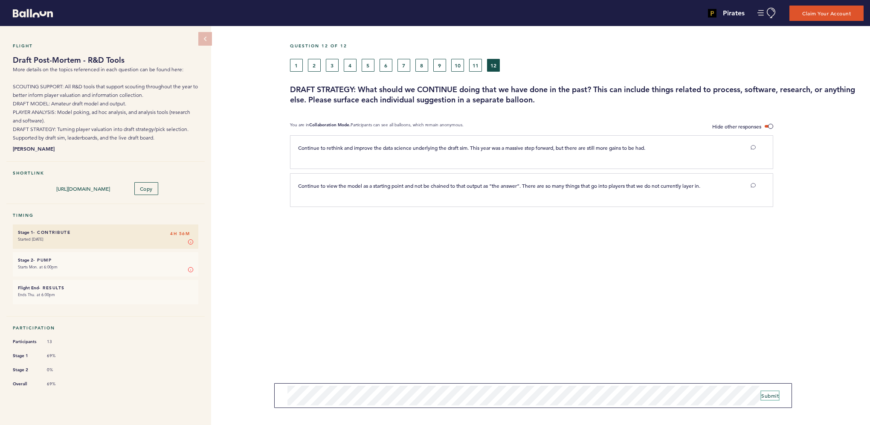
click at [764, 397] on span "Submit" at bounding box center [769, 395] width 17 height 7
